Goal: Obtain resource: Download file/media

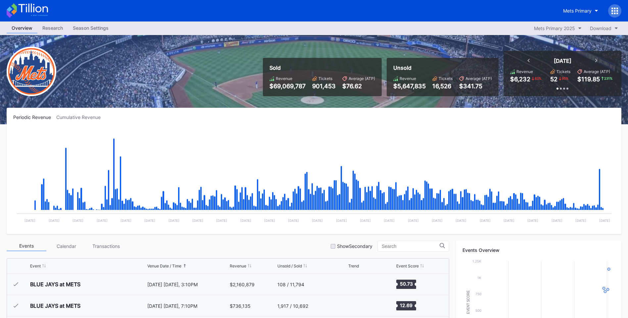
scroll to position [1719, 0]
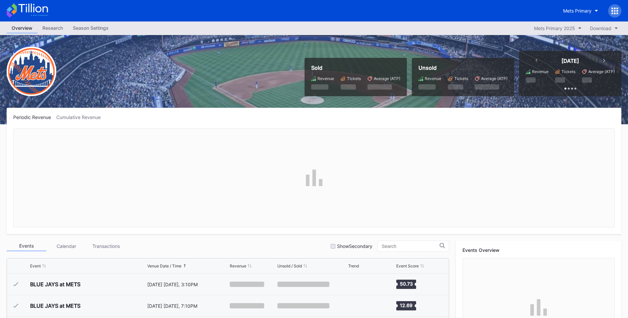
scroll to position [1719, 0]
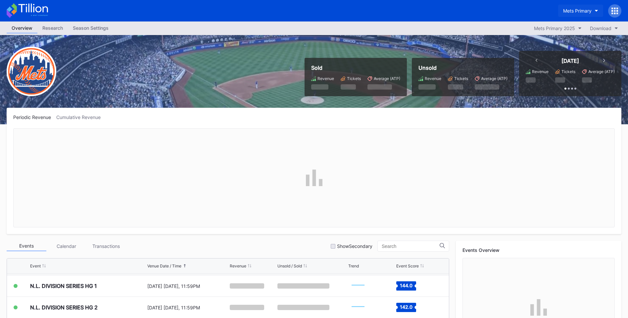
click at [585, 14] on button "Mets Primary" at bounding box center [580, 11] width 45 height 12
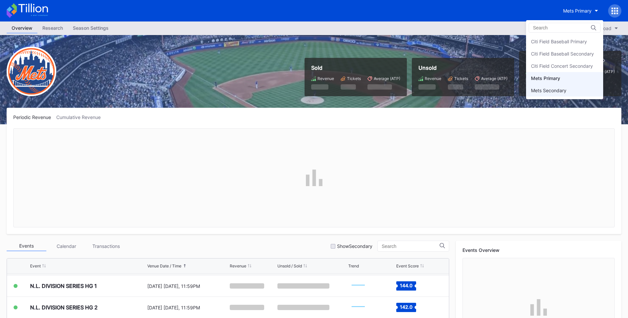
click at [563, 94] on div "Mets Secondary" at bounding box center [564, 90] width 77 height 12
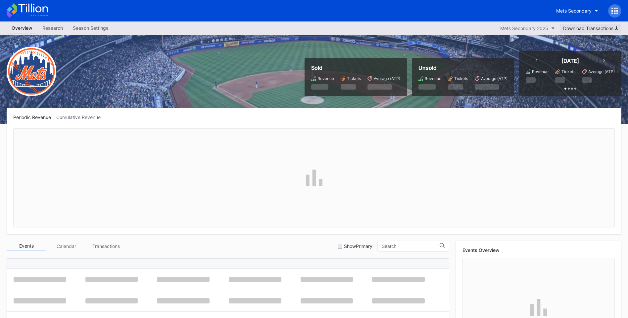
click at [517, 120] on div "Periodic Revenue Cumulative Revenue" at bounding box center [314, 171] width 614 height 126
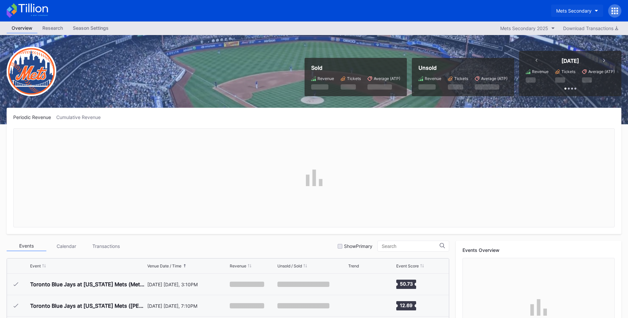
scroll to position [1719, 0]
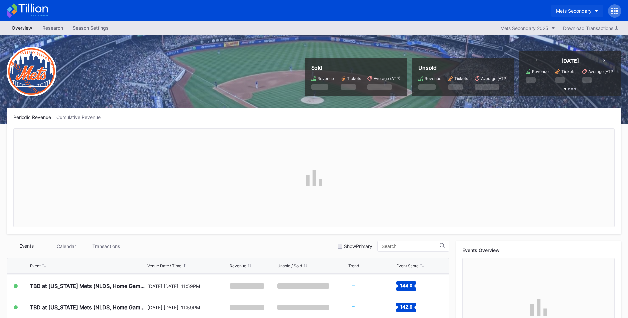
click at [580, 12] on div "Mets Secondary" at bounding box center [573, 11] width 35 height 6
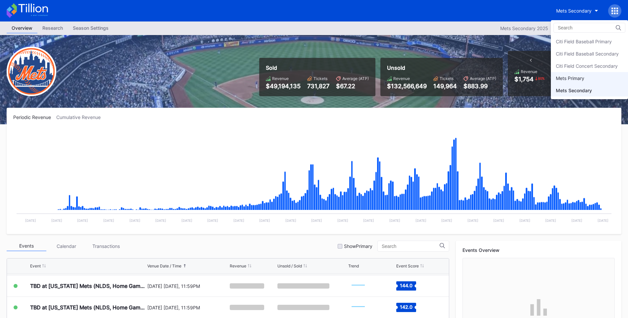
click at [579, 82] on div "Mets Primary" at bounding box center [589, 78] width 77 height 12
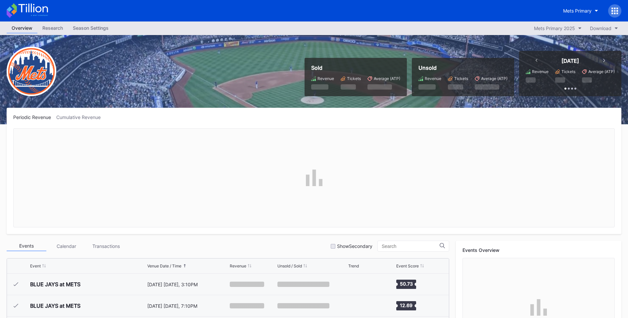
scroll to position [1719, 0]
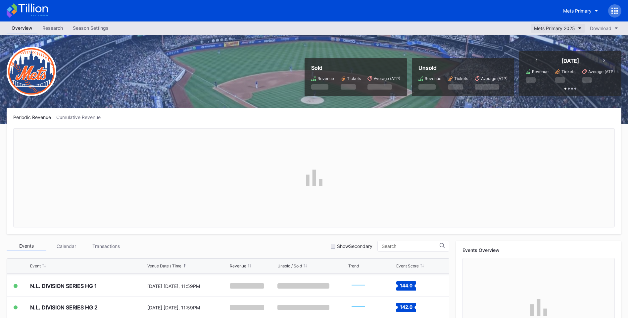
click at [575, 32] on button "Mets Primary 2025" at bounding box center [557, 28] width 54 height 9
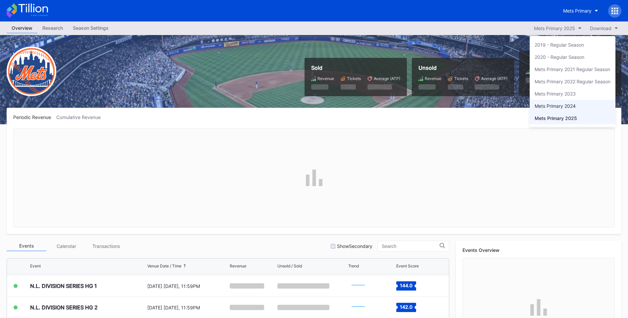
click at [567, 109] on div "Mets Primary 2024" at bounding box center [554, 106] width 41 height 6
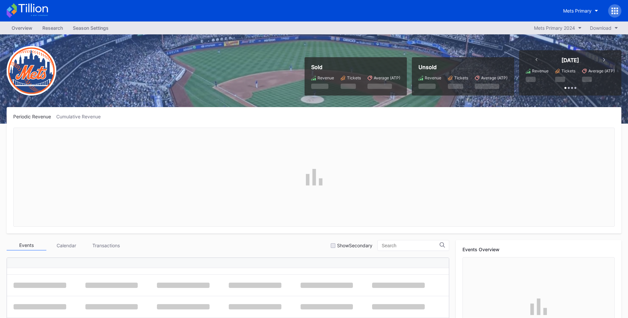
scroll to position [208, 0]
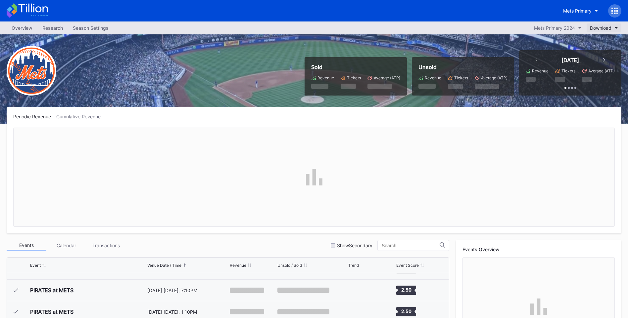
click at [602, 29] on div "Download" at bounding box center [601, 28] width 22 height 6
click at [602, 49] on div "Transactions" at bounding box center [606, 44] width 41 height 12
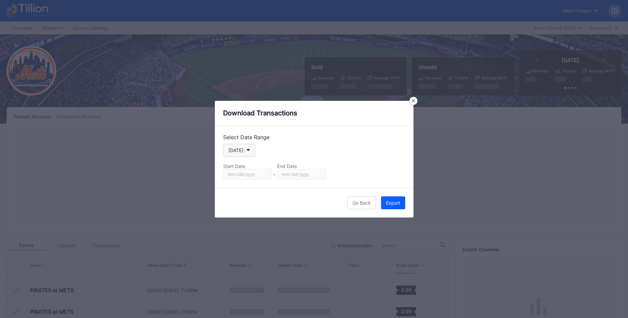
click at [252, 151] on button "[DATE]" at bounding box center [239, 150] width 32 height 13
click at [247, 229] on div "Custom" at bounding box center [242, 230] width 38 height 12
click at [267, 173] on input "2025-09-23" at bounding box center [247, 174] width 49 height 11
click at [267, 175] on input "2025-09-23" at bounding box center [247, 174] width 49 height 11
type input "2024-02-22"
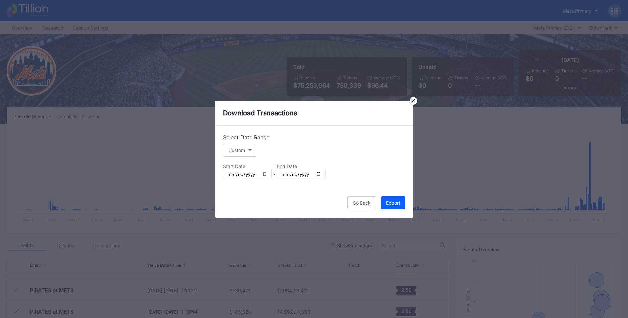
click at [319, 174] on input "2025-09-23" at bounding box center [301, 174] width 49 height 11
type input "2024-02-24"
click at [390, 202] on div "Export" at bounding box center [393, 203] width 14 height 6
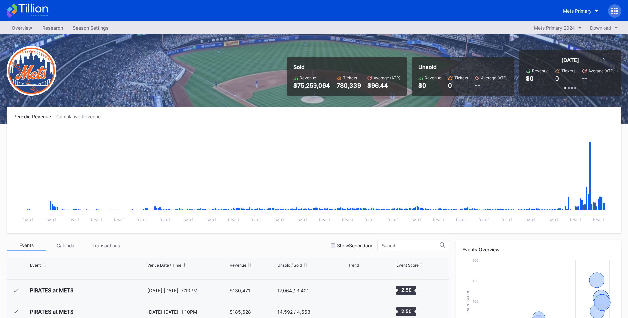
drag, startPoint x: 128, startPoint y: 175, endPoint x: 69, endPoint y: 222, distance: 76.1
click at [129, 175] on rect "Chart title" at bounding box center [313, 177] width 601 height 99
